Goal: Information Seeking & Learning: Compare options

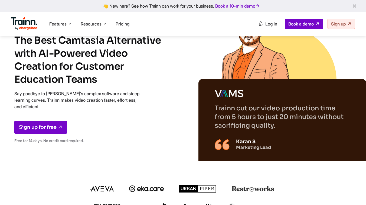
scroll to position [0, 1]
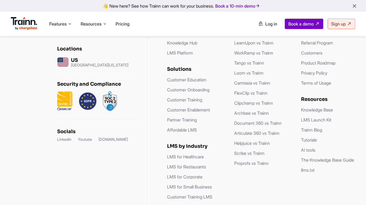
scroll to position [1618, 0]
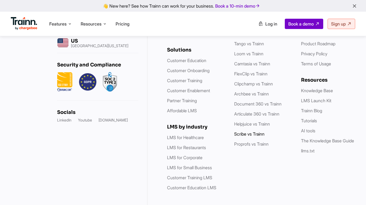
click at [249, 131] on link "Scribe vs Trainn" at bounding box center [249, 133] width 30 height 5
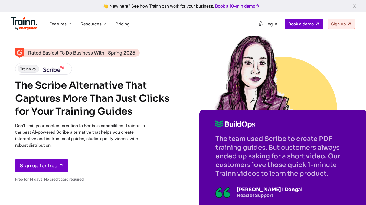
drag, startPoint x: 15, startPoint y: 82, endPoint x: 132, endPoint y: 114, distance: 120.4
click at [132, 114] on h1 "The Scribe Alternative That Captures More Than Just Clicks for Your Training Gu…" at bounding box center [93, 98] width 157 height 39
click at [139, 116] on h1 "The Scribe Alternative That Captures More Than Just Clicks for Your Training Gu…" at bounding box center [93, 98] width 157 height 39
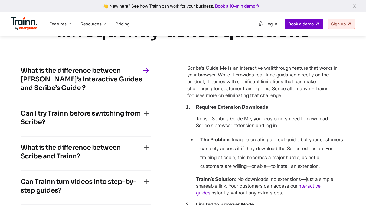
scroll to position [1265, 0]
click at [85, 92] on h4 "What is the difference between Trainn’s Interactive Guides and Scribe’s Guide ?" at bounding box center [81, 79] width 121 height 26
click at [98, 136] on div "Can I try Trainn before switching from Scribe? Yes, Trainn offers a 14-day free…" at bounding box center [86, 119] width 130 height 34
click at [110, 129] on div "Can I try Trainn before switching from Scribe?" at bounding box center [86, 119] width 130 height 21
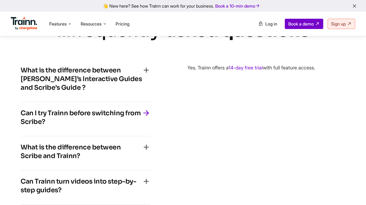
click at [116, 90] on h4 "What is the difference between Trainn’s Interactive Guides and Scribe’s Guide ?" at bounding box center [81, 79] width 121 height 26
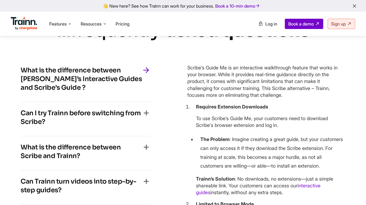
click at [47, 92] on h4 "What is the difference between Trainn’s Interactive Guides and Scribe’s Guide ?" at bounding box center [81, 79] width 121 height 26
click at [47, 126] on h4 "Can I try Trainn before switching from Scribe?" at bounding box center [81, 117] width 121 height 17
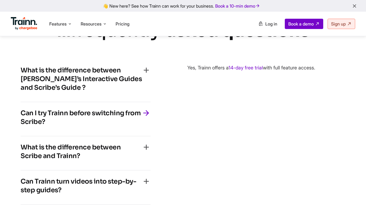
click at [57, 160] on h4 "What is the difference between Scribe and Trainn?" at bounding box center [81, 151] width 121 height 17
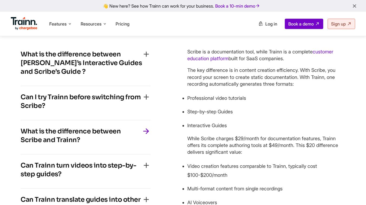
scroll to position [1299, 0]
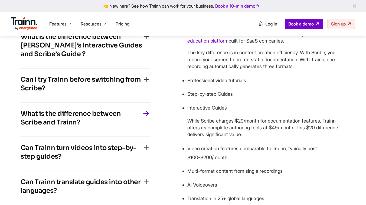
click at [78, 161] on h4 "Can Trainn turn videos into step-by-step guides?" at bounding box center [81, 151] width 121 height 17
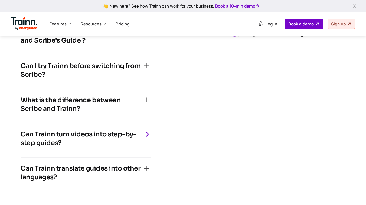
scroll to position [1326, 0]
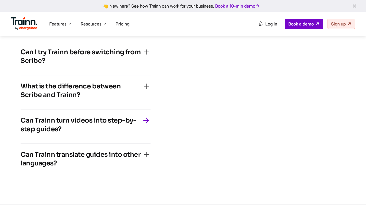
click at [79, 167] on h4 "Can Trainn translate guides into other languages?" at bounding box center [81, 158] width 121 height 17
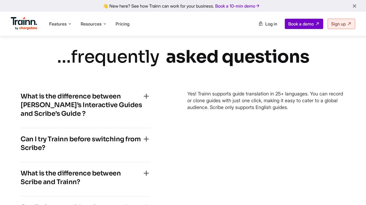
scroll to position [1243, 0]
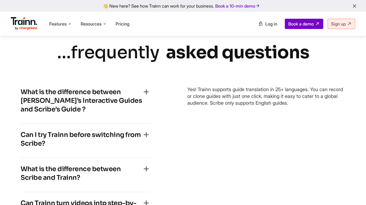
click at [83, 148] on h4 "Can I try Trainn before switching from Scribe?" at bounding box center [81, 138] width 121 height 17
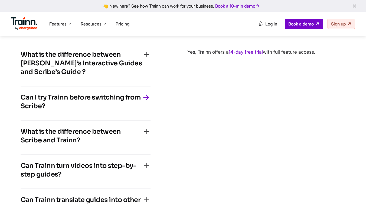
scroll to position [1298, 0]
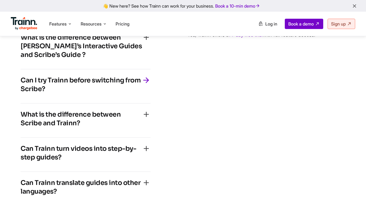
click at [92, 127] on h4 "What is the difference between Scribe and Trainn?" at bounding box center [81, 118] width 121 height 17
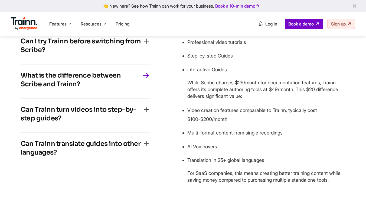
click at [92, 126] on div "Can Trainn turn videos into step-by-step guides?" at bounding box center [86, 115] width 130 height 21
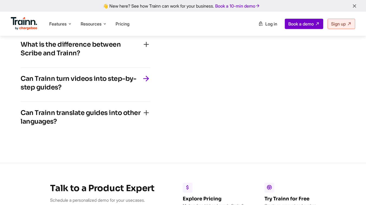
scroll to position [1382, 0]
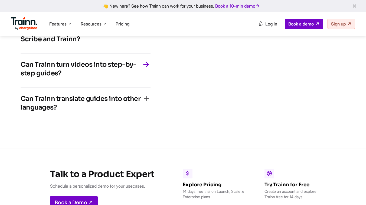
click at [93, 115] on div "Can Trainn translate guides into other languages?" at bounding box center [86, 104] width 130 height 21
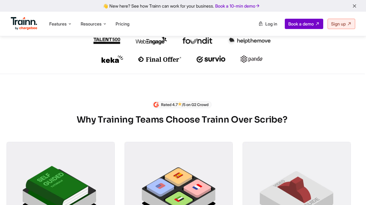
scroll to position [190, 1]
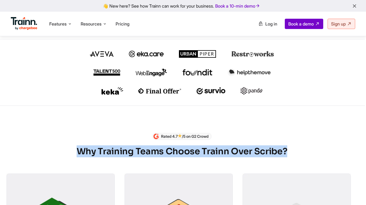
drag, startPoint x: 77, startPoint y: 158, endPoint x: 307, endPoint y: 153, distance: 229.6
click at [307, 153] on h2 "Why Training Teams Choose Trainn Over Scribe?" at bounding box center [182, 151] width 351 height 12
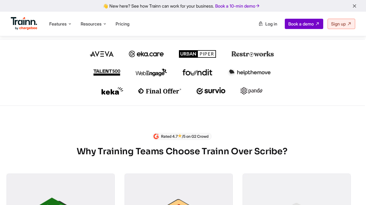
click at [302, 154] on h2 "Why Training Teams Choose Trainn Over Scribe?" at bounding box center [182, 151] width 351 height 12
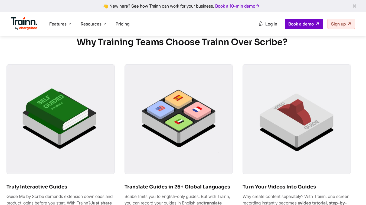
scroll to position [343, 1]
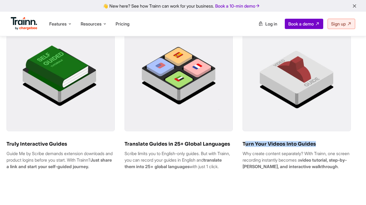
drag, startPoint x: 317, startPoint y: 147, endPoint x: 245, endPoint y: 150, distance: 72.1
click at [244, 147] on h6 "Turn Your Videos Into Guides" at bounding box center [297, 144] width 108 height 6
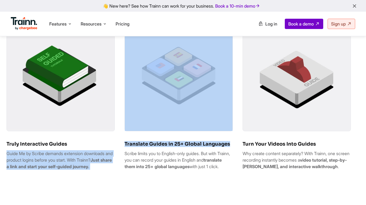
drag, startPoint x: 235, startPoint y: 150, endPoint x: 100, endPoint y: 149, distance: 134.9
click at [100, 149] on div "Truly Interactive Guides Guide Me by Scribe demands extension downloads and pro…" at bounding box center [182, 97] width 351 height 153
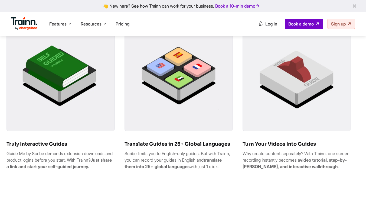
drag, startPoint x: 68, startPoint y: 151, endPoint x: 21, endPoint y: 151, distance: 47.4
click at [21, 147] on h6 "Truly Interactive Guides" at bounding box center [61, 144] width 108 height 6
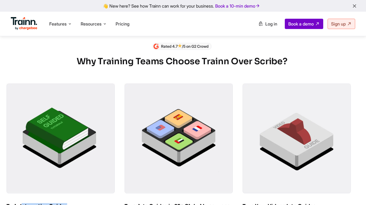
scroll to position [243, 1]
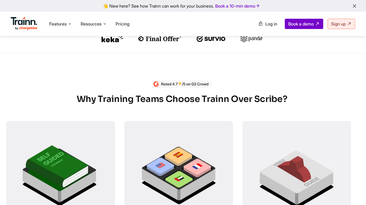
click at [67, 117] on div "Rated 4.7 /5 on G2 Crowd Why Training Teams Choose Trainn Over Scribe? Truly In…" at bounding box center [182, 176] width 351 height 193
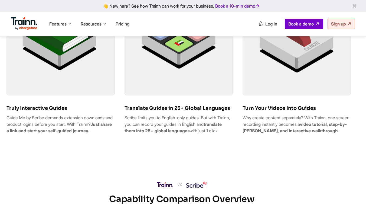
scroll to position [368, 1]
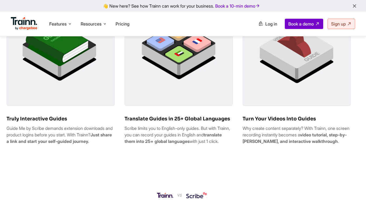
click at [85, 133] on p "Guide Me by Scribe demands extension downloads and product logins before you st…" at bounding box center [61, 135] width 108 height 20
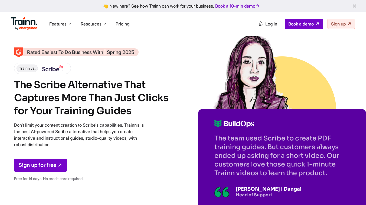
scroll to position [0, 1]
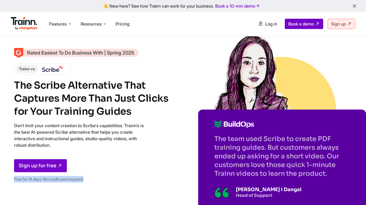
drag, startPoint x: 88, startPoint y: 178, endPoint x: 11, endPoint y: 174, distance: 77.6
click at [11, 174] on div "Rated Easiest To Do Business With | Spring 2025 Trainn vs. The Scribe Alternati…" at bounding box center [182, 115] width 366 height 230
click at [94, 172] on div "Sign up for free" at bounding box center [92, 165] width 157 height 13
drag, startPoint x: 128, startPoint y: 114, endPoint x: 15, endPoint y: 88, distance: 116.2
click at [15, 88] on h1 "The Scribe Alternative That Captures More Than Just Clicks for Your Training Gu…" at bounding box center [92, 98] width 157 height 39
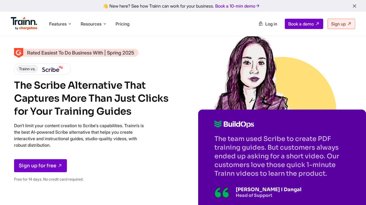
click at [15, 88] on h1 "The Scribe Alternative That Captures More Than Just Clicks for Your Training Gu…" at bounding box center [92, 98] width 157 height 39
drag, startPoint x: 15, startPoint y: 88, endPoint x: 118, endPoint y: 108, distance: 105.1
click at [117, 108] on h1 "The Scribe Alternative That Captures More Than Just Clicks for Your Training Gu…" at bounding box center [92, 98] width 157 height 39
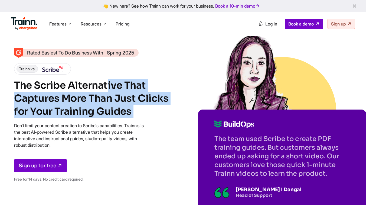
drag, startPoint x: 133, startPoint y: 113, endPoint x: 7, endPoint y: 90, distance: 128.3
click at [7, 90] on div "Rated Easiest To Do Business With | Spring 2025 Trainn vs. The Scribe Alternati…" at bounding box center [182, 115] width 366 height 230
click at [88, 108] on h1 "The Scribe Alternative That Captures More Than Just Clicks for Your Training Gu…" at bounding box center [92, 98] width 157 height 39
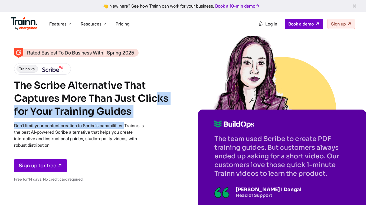
drag, startPoint x: 62, startPoint y: 98, endPoint x: 140, endPoint y: 124, distance: 81.6
click at [140, 124] on div "Rated Easiest To Do Business With | Spring 2025 Trainn vs. The Scribe Alternati…" at bounding box center [92, 117] width 157 height 137
click at [143, 115] on h1 "The Scribe Alternative That Captures More Than Just Clicks for Your Training Gu…" at bounding box center [92, 98] width 157 height 39
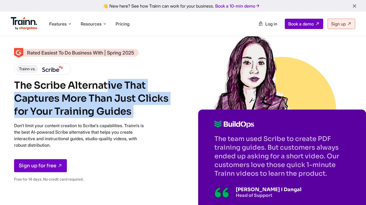
drag, startPoint x: 143, startPoint y: 115, endPoint x: 21, endPoint y: 88, distance: 125.0
click at [21, 88] on h1 "The Scribe Alternative That Captures More Than Just Clicks for Your Training Gu…" at bounding box center [92, 98] width 157 height 39
drag, startPoint x: 18, startPoint y: 88, endPoint x: 100, endPoint y: 106, distance: 83.7
click at [100, 107] on h1 "The Scribe Alternative That Captures More Than Just Clicks for Your Training Gu…" at bounding box center [92, 98] width 157 height 39
click at [124, 111] on h1 "The Scribe Alternative That Captures More Than Just Clicks for Your Training Gu…" at bounding box center [92, 98] width 157 height 39
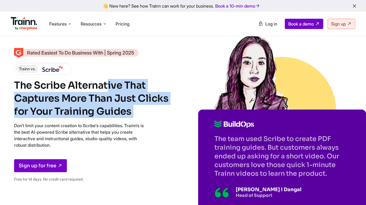
drag, startPoint x: 130, startPoint y: 111, endPoint x: 9, endPoint y: 83, distance: 123.4
click at [9, 83] on div "Rated Easiest To Do Business With | Spring 2025 Trainn vs. The Scribe Alternati…" at bounding box center [182, 115] width 366 height 230
drag, startPoint x: 20, startPoint y: 89, endPoint x: 101, endPoint y: 117, distance: 85.6
click at [101, 117] on h1 "The Scribe Alternative That Captures More Than Just Clicks for Your Training Gu…" at bounding box center [92, 98] width 157 height 39
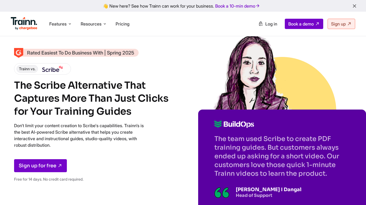
click at [140, 124] on p "Don't limit your content creation to Scribe's capabilities. Trainn’s is the bes…" at bounding box center [79, 135] width 130 height 26
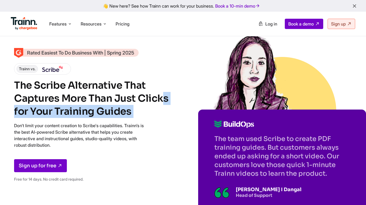
drag, startPoint x: 73, startPoint y: 95, endPoint x: 151, endPoint y: 120, distance: 82.4
click at [152, 121] on div "Rated Easiest To Do Business With | Spring 2025 Trainn vs. The Scribe Alternati…" at bounding box center [92, 117] width 157 height 137
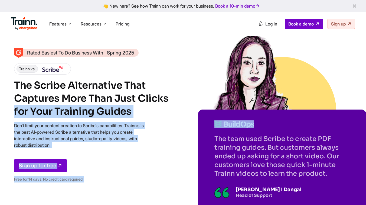
drag, startPoint x: 105, startPoint y: 95, endPoint x: 188, endPoint y: 124, distance: 88.0
click at [188, 124] on div "Rated Easiest To Do Business With | Spring 2025 Trainn vs. The Scribe Alternati…" at bounding box center [182, 117] width 336 height 137
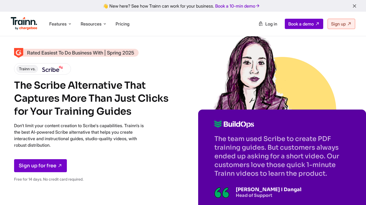
drag, startPoint x: 132, startPoint y: 118, endPoint x: 120, endPoint y: 111, distance: 14.1
click at [128, 115] on div "Rated Easiest To Do Business With | Spring 2025 Trainn vs. The Scribe Alternati…" at bounding box center [92, 117] width 157 height 137
drag, startPoint x: 113, startPoint y: 105, endPoint x: 152, endPoint y: 121, distance: 41.9
click at [152, 121] on div "Rated Easiest To Do Business With | Spring 2025 Trainn vs. The Scribe Alternati…" at bounding box center [92, 117] width 157 height 137
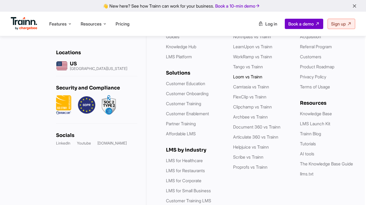
scroll to position [1618, 1]
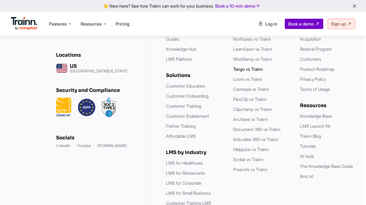
click at [243, 72] on link "Tango vs Trainn" at bounding box center [248, 68] width 30 height 5
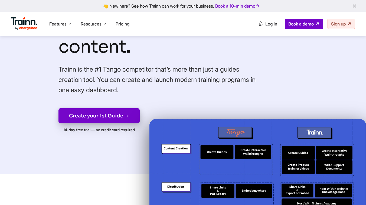
scroll to position [126, 0]
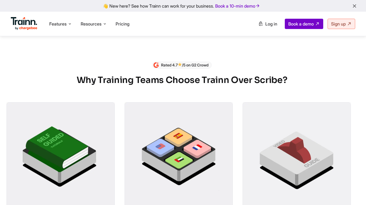
scroll to position [258, 1]
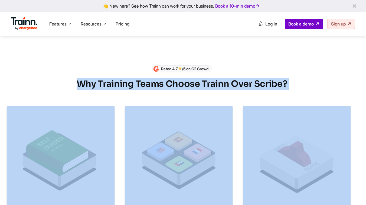
drag, startPoint x: 75, startPoint y: 90, endPoint x: 246, endPoint y: 191, distance: 198.2
click at [246, 191] on div "Rated 4.7 /5 on G2 Crowd Why Training Teams Choose Trainn Over Scribe? Truly In…" at bounding box center [182, 161] width 351 height 193
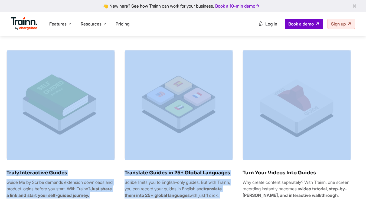
scroll to position [324, 1]
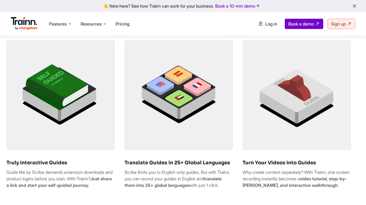
click at [245, 188] on b "video tutorial, step-by-step guide, and interactive walkthrough" at bounding box center [295, 182] width 104 height 12
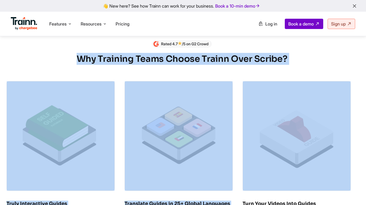
drag, startPoint x: 76, startPoint y: 64, endPoint x: 290, endPoint y: 186, distance: 247.3
click at [290, 186] on div "Rated 4.7 /5 on G2 Crowd Why Training Teams Choose Trainn Over Scribe? Truly In…" at bounding box center [182, 136] width 351 height 193
click at [141, 77] on div "Rated 4.7 /5 on G2 Crowd Why Training Teams Choose Trainn Over Scribe? Truly In…" at bounding box center [182, 136] width 351 height 193
drag, startPoint x: 78, startPoint y: 63, endPoint x: 318, endPoint y: 191, distance: 272.2
click at [318, 191] on div "Rated 4.7 /5 on G2 Crowd Why Training Teams Choose Trainn Over Scribe? Truly In…" at bounding box center [182, 136] width 351 height 193
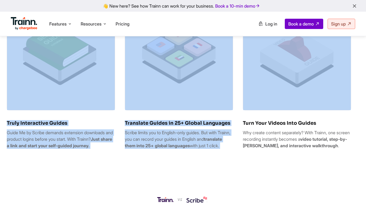
scroll to position [363, 1]
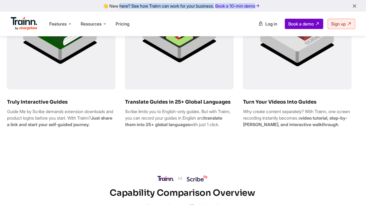
scroll to position [407, 1]
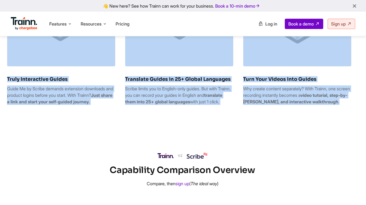
drag, startPoint x: 79, startPoint y: 43, endPoint x: 275, endPoint y: 114, distance: 208.1
click at [275, 109] on div "Rated 4.7 /5 on G2 Crowd Why Training Teams Choose Trainn Over Scribe? Truly In…" at bounding box center [182, 12] width 351 height 193
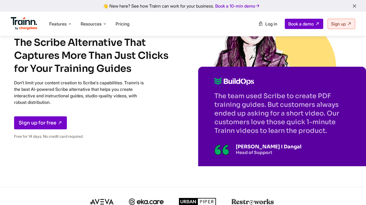
scroll to position [34, 1]
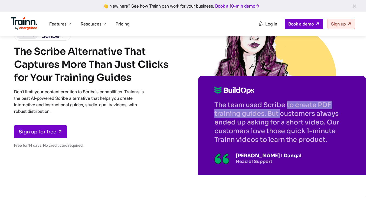
drag, startPoint x: 214, startPoint y: 103, endPoint x: 236, endPoint y: 109, distance: 23.0
click at [236, 109] on div "The team used Scribe to create PDF training guides. But customers always ended …" at bounding box center [282, 125] width 168 height 99
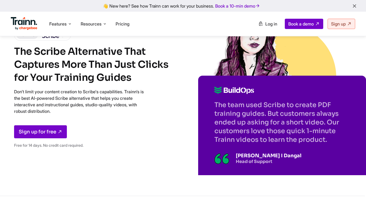
click at [226, 137] on p "The team used Scribe to create PDF training guides. But customers always ended …" at bounding box center [282, 122] width 135 height 43
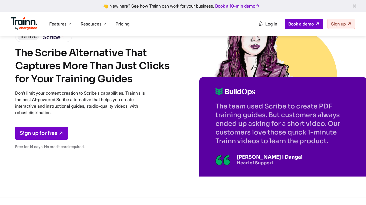
scroll to position [0, 0]
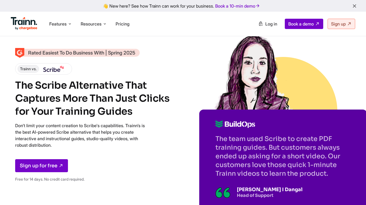
drag, startPoint x: 218, startPoint y: 138, endPoint x: 329, endPoint y: 176, distance: 117.4
click at [329, 176] on p "The team used Scribe to create PDF training guides. But customers always ended …" at bounding box center [283, 155] width 135 height 43
click at [330, 176] on p "The team used Scribe to create PDF training guides. But customers always ended …" at bounding box center [283, 155] width 135 height 43
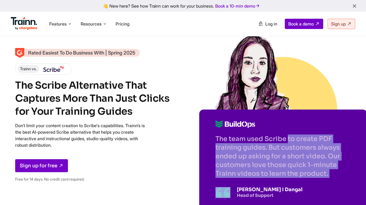
drag, startPoint x: 330, startPoint y: 176, endPoint x: 214, endPoint y: 137, distance: 122.9
click at [214, 137] on div "The team used Scribe to create PDF training guides. But customers always ended …" at bounding box center [283, 158] width 168 height 99
click at [121, 25] on span "Pricing" at bounding box center [123, 23] width 14 height 5
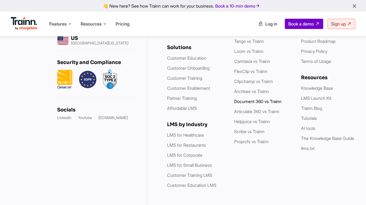
scroll to position [1856, 0]
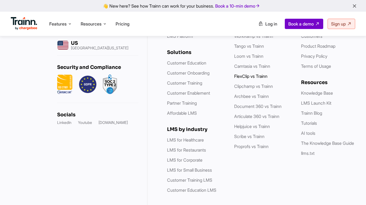
click at [247, 79] on link "FlexClip vs Trainn" at bounding box center [250, 75] width 33 height 5
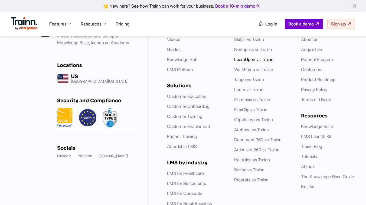
scroll to position [1811, 0]
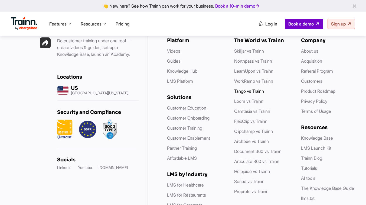
click at [249, 94] on link "Tango vs Trainn" at bounding box center [249, 90] width 30 height 5
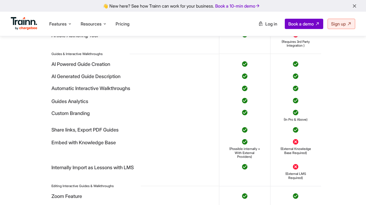
scroll to position [1771, 0]
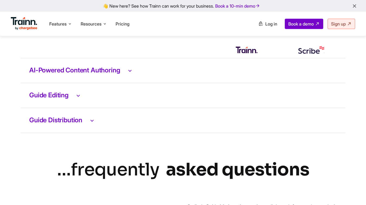
scroll to position [1125, 0]
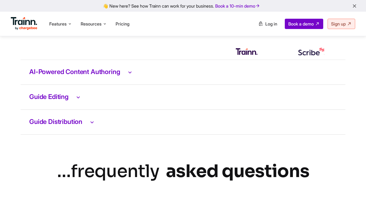
click at [125, 76] on h3 "AI-Powered Content Authoring" at bounding box center [183, 72] width 308 height 7
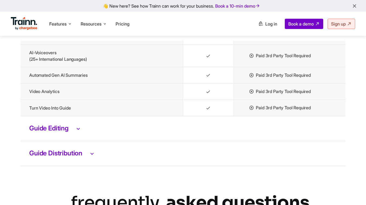
scroll to position [1199, 0]
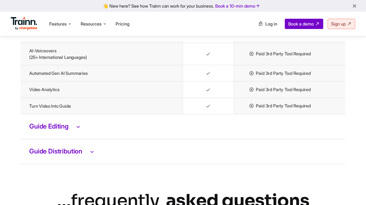
click at [70, 130] on h3 "Guide Editing" at bounding box center [183, 126] width 308 height 7
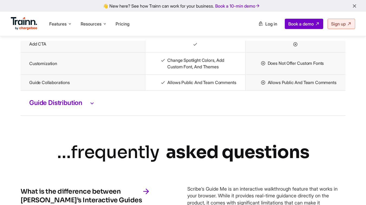
scroll to position [1390, 0]
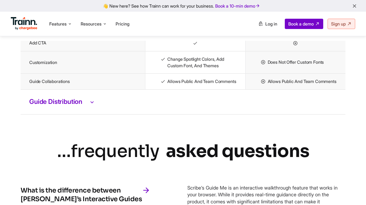
click at [78, 114] on td "Guide Distribution" at bounding box center [183, 101] width 325 height 25
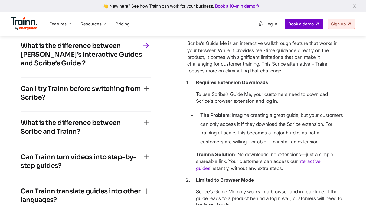
scroll to position [1656, 0]
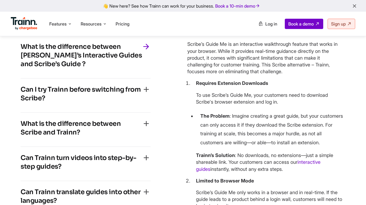
click at [128, 102] on h4 "Can I try Trainn before switching from Scribe?" at bounding box center [81, 93] width 121 height 17
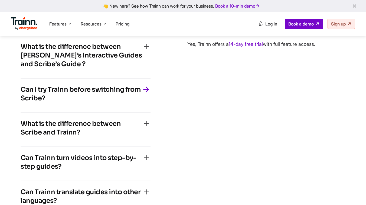
click at [130, 135] on h4 "What is the difference between Scribe and Trainn?" at bounding box center [81, 127] width 121 height 17
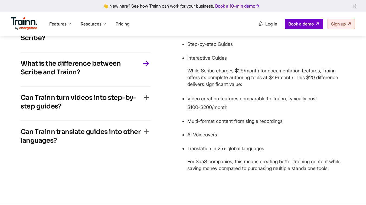
scroll to position [1680, 0]
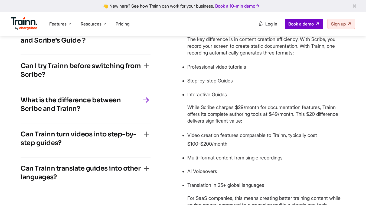
click at [111, 150] on div "Can Trainn turn videos into step-by-step guides?" at bounding box center [86, 140] width 130 height 21
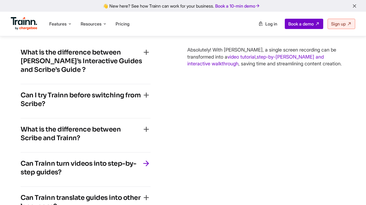
scroll to position [1638, 0]
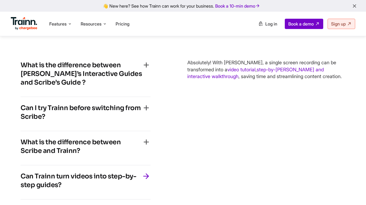
click at [144, 157] on div "What is the difference between Scribe and Trainn?" at bounding box center [86, 148] width 130 height 21
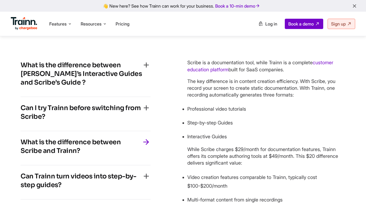
click at [135, 177] on div "Can Trainn turn videos into step-by-step guides? Absolutely! With Trainn, a sin…" at bounding box center [86, 182] width 130 height 34
click at [135, 189] on h4 "Can Trainn turn videos into step-by-step guides?" at bounding box center [81, 180] width 121 height 17
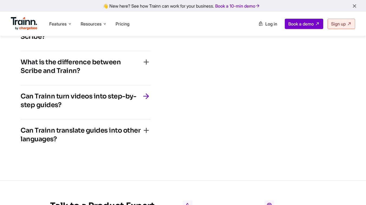
scroll to position [1734, 0]
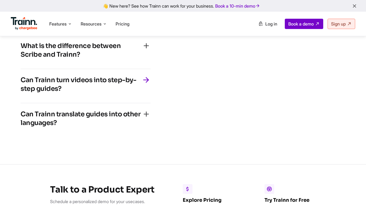
click at [135, 127] on h4 "Can Trainn translate guides into other languages?" at bounding box center [81, 118] width 121 height 17
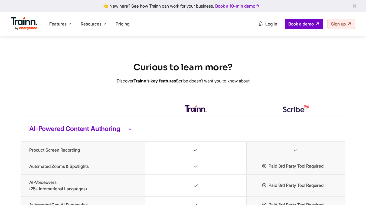
scroll to position [1090, 0]
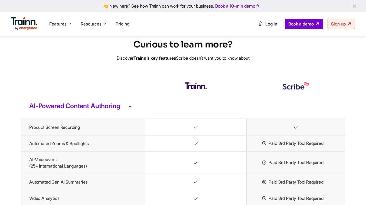
click at [126, 110] on h3 "AI-Powered Content Authoring" at bounding box center [183, 106] width 308 height 7
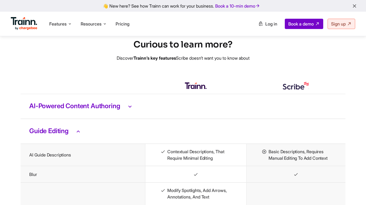
click at [81, 135] on icon at bounding box center [78, 131] width 7 height 7
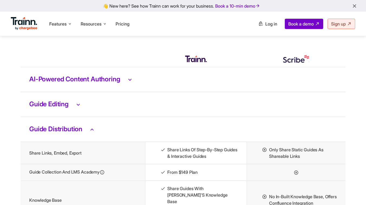
scroll to position [1134, 0]
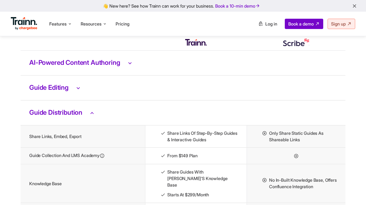
click at [88, 116] on h3 "Guide Distribution" at bounding box center [183, 112] width 308 height 7
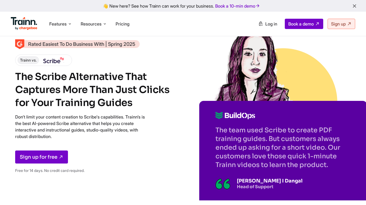
scroll to position [0, 0]
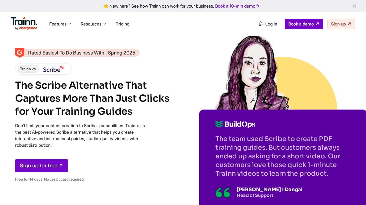
drag, startPoint x: 84, startPoint y: 146, endPoint x: 7, endPoint y: 125, distance: 80.1
click at [7, 125] on div "Rated Easiest To Do Business With | Spring 2025 Trainn vs. The Scribe Alternati…" at bounding box center [183, 115] width 366 height 230
drag, startPoint x: 7, startPoint y: 125, endPoint x: 105, endPoint y: 152, distance: 101.3
click at [105, 152] on div "Rated Easiest To Do Business With | Spring 2025 Trainn vs. The Scribe Alternati…" at bounding box center [183, 115] width 366 height 230
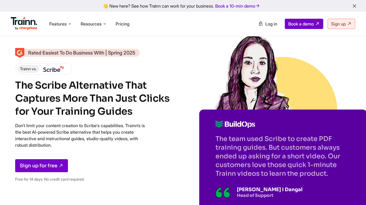
click at [105, 152] on div "Rated Easiest To Do Business With | Spring 2025 Trainn vs. The Scribe Alternati…" at bounding box center [93, 117] width 157 height 137
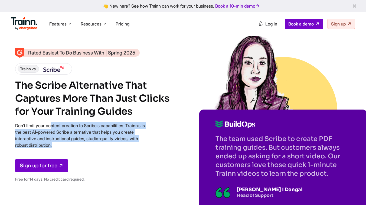
drag, startPoint x: 109, startPoint y: 154, endPoint x: 15, endPoint y: 126, distance: 98.1
click at [15, 126] on div "Rated Easiest To Do Business With | Spring 2025 Trainn vs. The Scribe Alternati…" at bounding box center [93, 117] width 157 height 137
click at [15, 126] on p "Don't limit your content creation to Scribe's capabilities. Trainn’s is the bes…" at bounding box center [80, 135] width 130 height 26
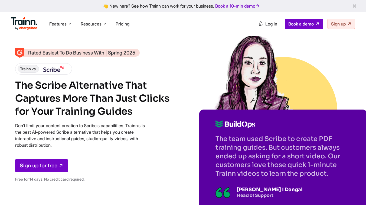
drag, startPoint x: 15, startPoint y: 126, endPoint x: 90, endPoint y: 151, distance: 79.6
click at [90, 151] on div "Rated Easiest To Do Business With | Spring 2025 Trainn vs. The Scribe Alternati…" at bounding box center [93, 117] width 157 height 137
drag, startPoint x: 46, startPoint y: 142, endPoint x: 14, endPoint y: 125, distance: 36.4
click at [14, 125] on div "Rated Easiest To Do Business With | Spring 2025 Trainn vs. The Scribe Alternati…" at bounding box center [183, 115] width 366 height 230
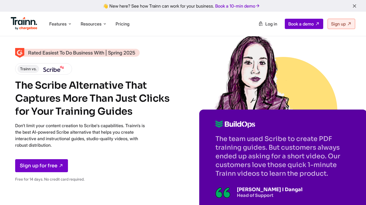
click at [14, 125] on div "Rated Easiest To Do Business With | Spring 2025 Trainn vs. The Scribe Alternati…" at bounding box center [183, 115] width 366 height 230
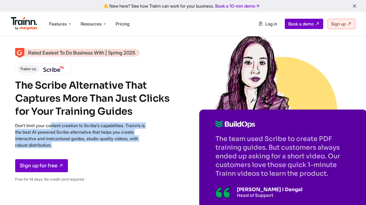
drag, startPoint x: 14, startPoint y: 125, endPoint x: 86, endPoint y: 143, distance: 74.5
click at [86, 143] on div "Rated Easiest To Do Business With | Spring 2025 Trainn vs. The Scribe Alternati…" at bounding box center [183, 115] width 366 height 230
click at [86, 143] on p "Don't limit your content creation to Scribe's capabilities. Trainn’s is the bes…" at bounding box center [80, 135] width 130 height 26
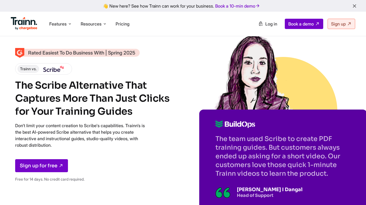
drag, startPoint x: 86, startPoint y: 143, endPoint x: 13, endPoint y: 120, distance: 75.8
click at [13, 121] on div "Rated Easiest To Do Business With | Spring 2025 Trainn vs. The Scribe Alternati…" at bounding box center [183, 115] width 366 height 230
click at [125, 149] on div "Rated Easiest To Do Business With | Spring 2025 Trainn vs. The Scribe Alternati…" at bounding box center [93, 117] width 157 height 137
click at [192, 96] on div "Rated Easiest To Do Business With | Spring 2025 Trainn vs. The Scribe Alternati…" at bounding box center [183, 117] width 336 height 137
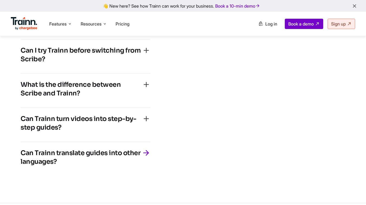
scroll to position [1327, 0]
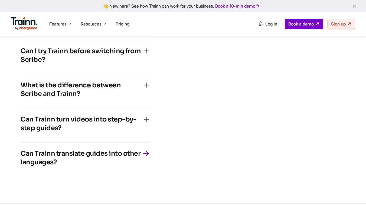
click at [110, 132] on h4 "Can Trainn turn videos into step-by-step guides?" at bounding box center [81, 123] width 121 height 17
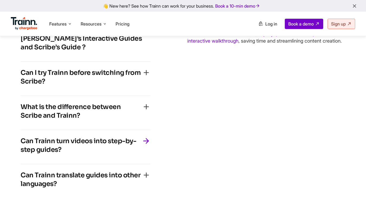
scroll to position [1324, 0]
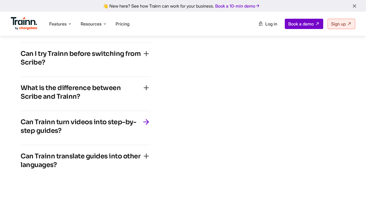
click at [110, 101] on h4 "What is the difference between Scribe and Trainn?" at bounding box center [81, 91] width 121 height 17
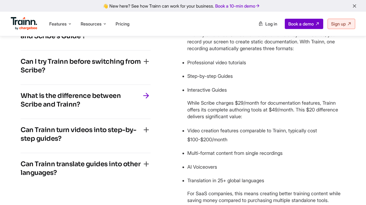
scroll to position [1323, 0]
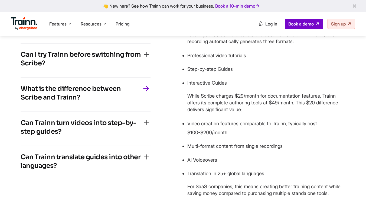
click at [143, 161] on icon "button" at bounding box center [146, 157] width 9 height 9
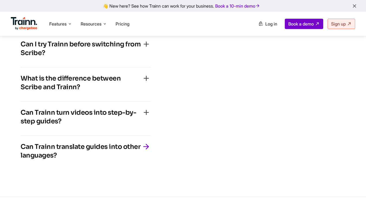
scroll to position [1290, 0]
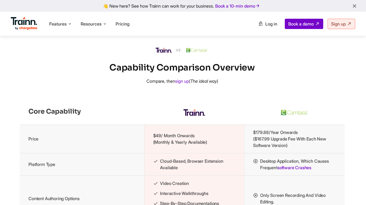
scroll to position [494, 1]
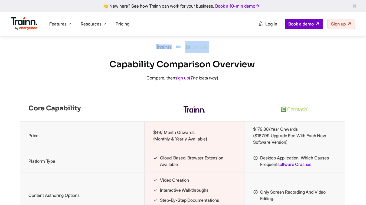
drag, startPoint x: 153, startPoint y: 53, endPoint x: 207, endPoint y: 53, distance: 54.2
click at [207, 53] on div at bounding box center [182, 47] width 366 height 12
copy div
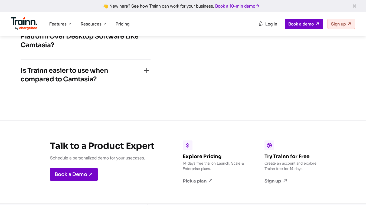
scroll to position [1712, 0]
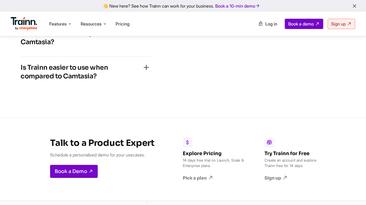
drag, startPoint x: 154, startPoint y: 162, endPoint x: 58, endPoint y: 157, distance: 95.8
click at [58, 157] on div "Talk to a Product Expert Schedule a personalized demo for your usecases. Book a…" at bounding box center [97, 159] width 133 height 82
drag, startPoint x: 48, startPoint y: 160, endPoint x: 160, endPoint y: 162, distance: 112.2
click at [160, 162] on div "Talk to a Product Expert Schedule a personalized demo for your usecases. Book a…" at bounding box center [97, 159] width 133 height 82
click at [159, 170] on div "Talk to a Product Expert Schedule a personalized demo for your usecases. Book a…" at bounding box center [97, 159] width 133 height 82
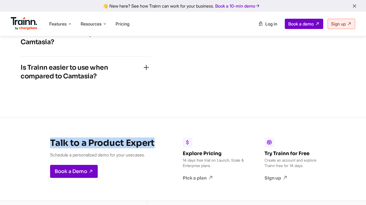
drag, startPoint x: 146, startPoint y: 144, endPoint x: 46, endPoint y: 144, distance: 100.0
click at [46, 144] on div "Talk to a Product Expert Schedule a personalized demo for your usecases. Book a…" at bounding box center [97, 159] width 133 height 82
drag, startPoint x: 46, startPoint y: 144, endPoint x: 135, endPoint y: 145, distance: 89.2
click at [135, 145] on div "Talk to a Product Expert Schedule a personalized demo for your usecases. Book a…" at bounding box center [97, 159] width 133 height 82
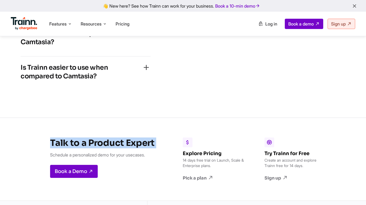
drag, startPoint x: 156, startPoint y: 145, endPoint x: 46, endPoint y: 147, distance: 110.3
click at [46, 147] on div "Talk to a Product Expert Schedule a personalized demo for your usecases. Book a…" at bounding box center [97, 159] width 133 height 82
drag, startPoint x: 46, startPoint y: 147, endPoint x: 149, endPoint y: 148, distance: 103.5
click at [149, 148] on div "Talk to a Product Expert Schedule a personalized demo for your usecases. Book a…" at bounding box center [97, 159] width 133 height 82
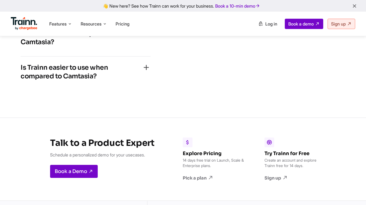
click at [164, 149] on div "Explore Pricing 14 days free trial on Launch, Scale & Enterprise plans. Pick a …" at bounding box center [249, 159] width 172 height 82
click at [158, 148] on div "Talk to a Product Expert Schedule a personalized demo for your usecases. Book a…" at bounding box center [97, 159] width 133 height 82
click at [153, 147] on h3 "Talk to a Product Expert" at bounding box center [102, 142] width 104 height 11
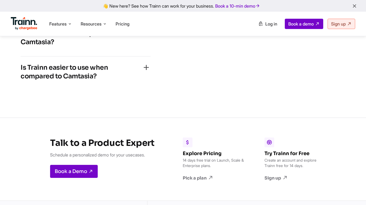
click at [153, 147] on h3 "Talk to a Product Expert" at bounding box center [102, 142] width 104 height 11
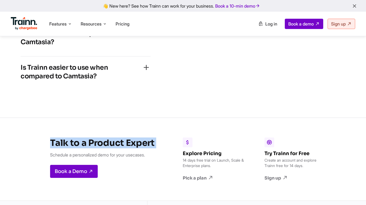
click at [153, 147] on h3 "Talk to a Product Expert" at bounding box center [102, 142] width 104 height 11
click at [56, 145] on h3 "Talk to a Product Expert" at bounding box center [102, 142] width 104 height 11
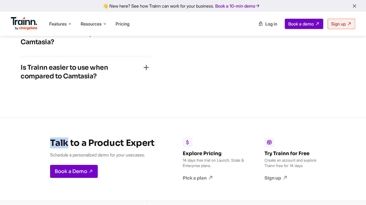
click at [56, 145] on h3 "Talk to a Product Expert" at bounding box center [102, 142] width 104 height 11
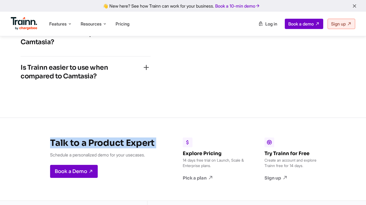
click at [56, 145] on h3 "Talk to a Product Expert" at bounding box center [102, 142] width 104 height 11
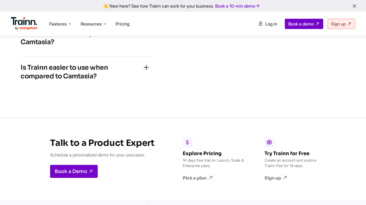
click at [146, 143] on h3 "Talk to a Product Expert" at bounding box center [102, 142] width 104 height 11
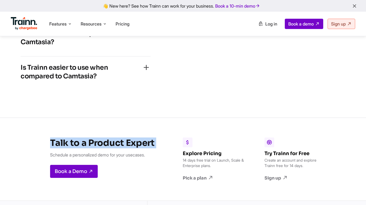
click at [146, 143] on h3 "Talk to a Product Expert" at bounding box center [102, 142] width 104 height 11
click at [58, 147] on h3 "Talk to a Product Expert" at bounding box center [102, 142] width 104 height 11
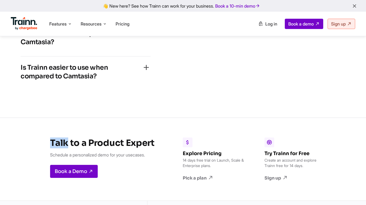
click at [58, 147] on h3 "Talk to a Product Expert" at bounding box center [102, 142] width 104 height 11
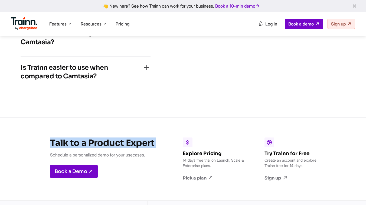
click at [58, 147] on h3 "Talk to a Product Expert" at bounding box center [102, 142] width 104 height 11
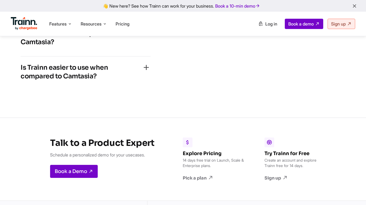
click at [142, 148] on h3 "Talk to a Product Expert" at bounding box center [102, 142] width 104 height 11
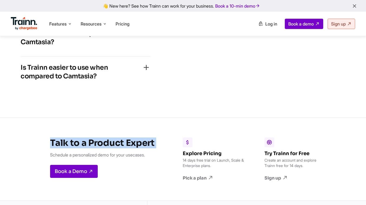
click at [142, 148] on h3 "Talk to a Product Expert" at bounding box center [102, 142] width 104 height 11
click at [57, 148] on h3 "Talk to a Product Expert" at bounding box center [102, 142] width 104 height 11
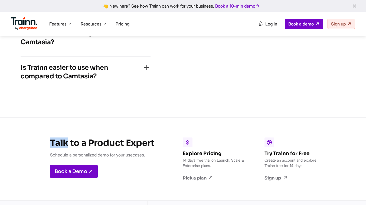
click at [57, 148] on h3 "Talk to a Product Expert" at bounding box center [102, 142] width 104 height 11
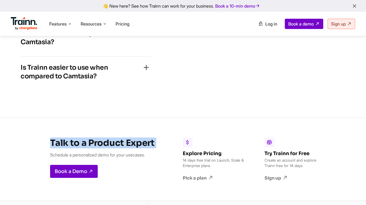
click at [57, 148] on h3 "Talk to a Product Expert" at bounding box center [102, 142] width 104 height 11
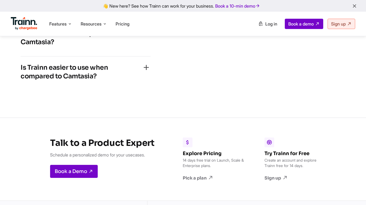
click at [151, 148] on h3 "Talk to a Product Expert" at bounding box center [102, 142] width 104 height 11
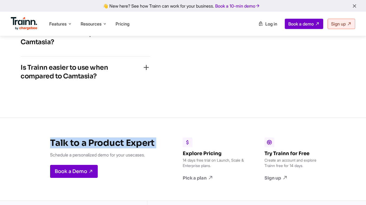
click at [151, 148] on h3 "Talk to a Product Expert" at bounding box center [102, 142] width 104 height 11
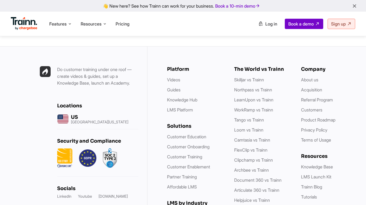
scroll to position [1852, 0]
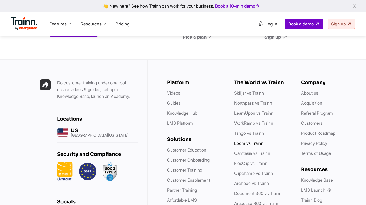
click at [241, 146] on link "Loom vs Trainn" at bounding box center [248, 142] width 29 height 5
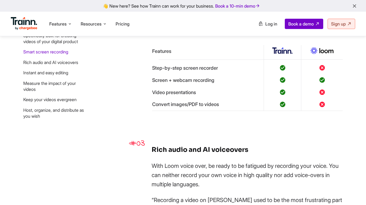
scroll to position [653, 0]
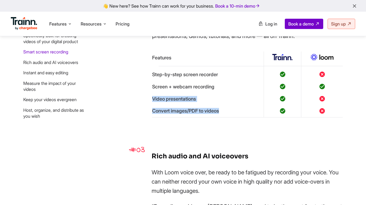
drag, startPoint x: 226, startPoint y: 118, endPoint x: 172, endPoint y: 101, distance: 57.2
click at [172, 101] on table "Features Step-by-step screen recorder Screen + webcam recording Video presentat…" at bounding box center [247, 84] width 191 height 66
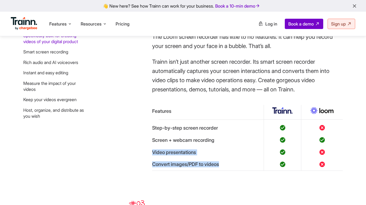
scroll to position [572, 0]
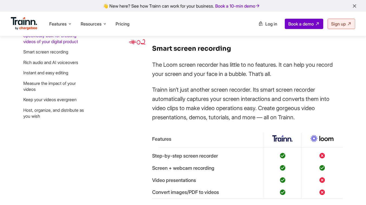
click at [186, 108] on p "Trainn isn’t just another screen recorder. Its smart screen recorder automatica…" at bounding box center [247, 103] width 191 height 37
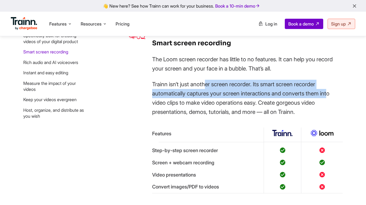
drag, startPoint x: 158, startPoint y: 95, endPoint x: 277, endPoint y: 98, distance: 119.3
click at [277, 98] on p "Trainn isn’t just another screen recorder. Its smart screen recorder automatica…" at bounding box center [247, 98] width 191 height 37
drag, startPoint x: 312, startPoint y: 117, endPoint x: 151, endPoint y: 89, distance: 163.3
click at [151, 89] on section "#02 Smart screen recording The Loom screen recorder has little to no features. …" at bounding box center [236, 115] width 214 height 155
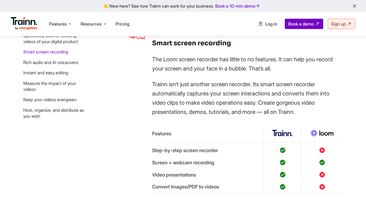
click at [177, 127] on div "Smart screen recording The Loom screen recorder has little to no features. It c…" at bounding box center [247, 115] width 191 height 155
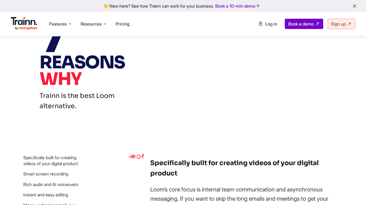
scroll to position [325, 0]
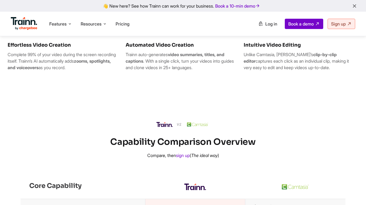
scroll to position [408, 0]
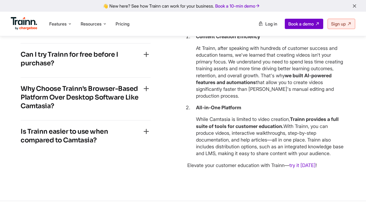
scroll to position [1316, 0]
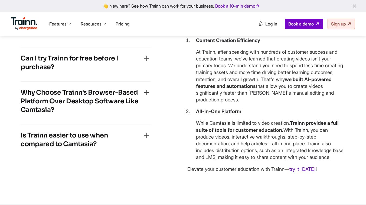
click at [111, 113] on h4 "Why Choose Trainn's Browser-Based Platform Over Desktop Software Like Camtasia?" at bounding box center [81, 101] width 121 height 26
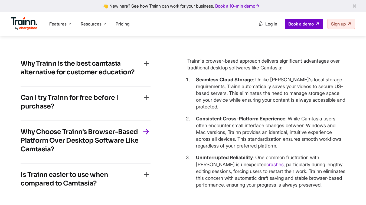
scroll to position [1278, 0]
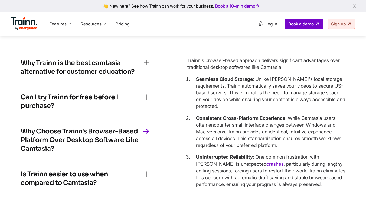
click at [123, 75] on h4 "Why Trainn is the best camtasia alternative for customer education?" at bounding box center [81, 67] width 121 height 17
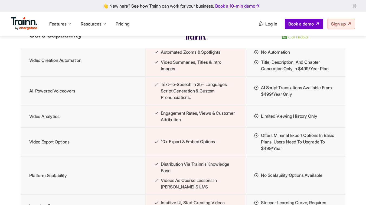
scroll to position [682, 0]
